Goal: Task Accomplishment & Management: Manage account settings

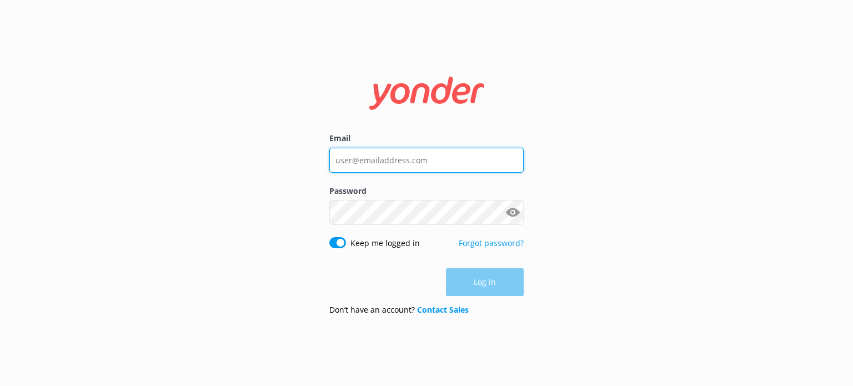
click at [440, 168] on input "Email" at bounding box center [426, 160] width 194 height 25
